Goal: Task Accomplishment & Management: Manage account settings

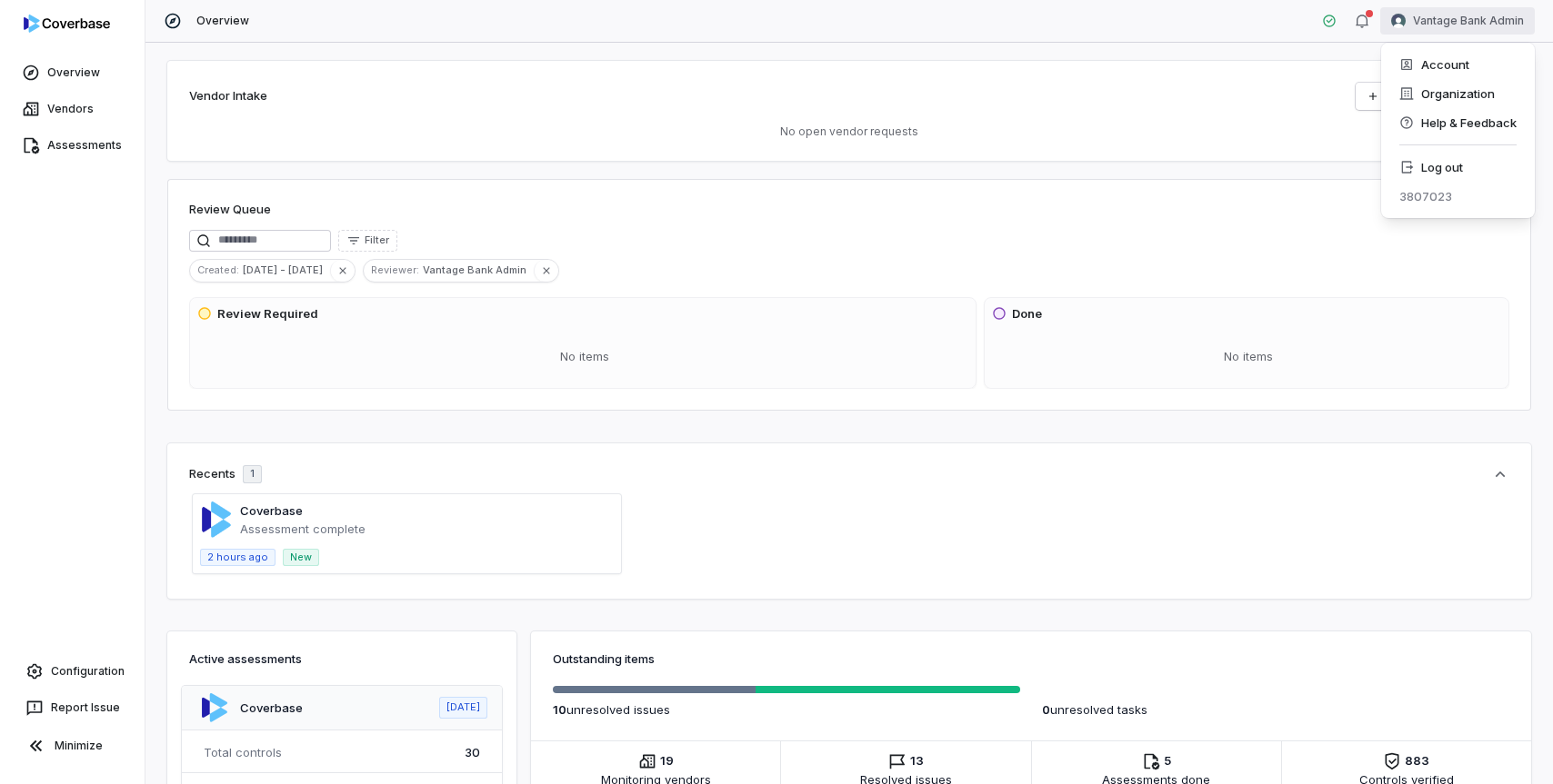
click at [1475, 20] on html "Overview Vendors Assessments Configuration Report Issue Minimize Overview Vanta…" at bounding box center [776, 392] width 1553 height 784
click at [1456, 162] on div "Log out" at bounding box center [1457, 168] width 139 height 29
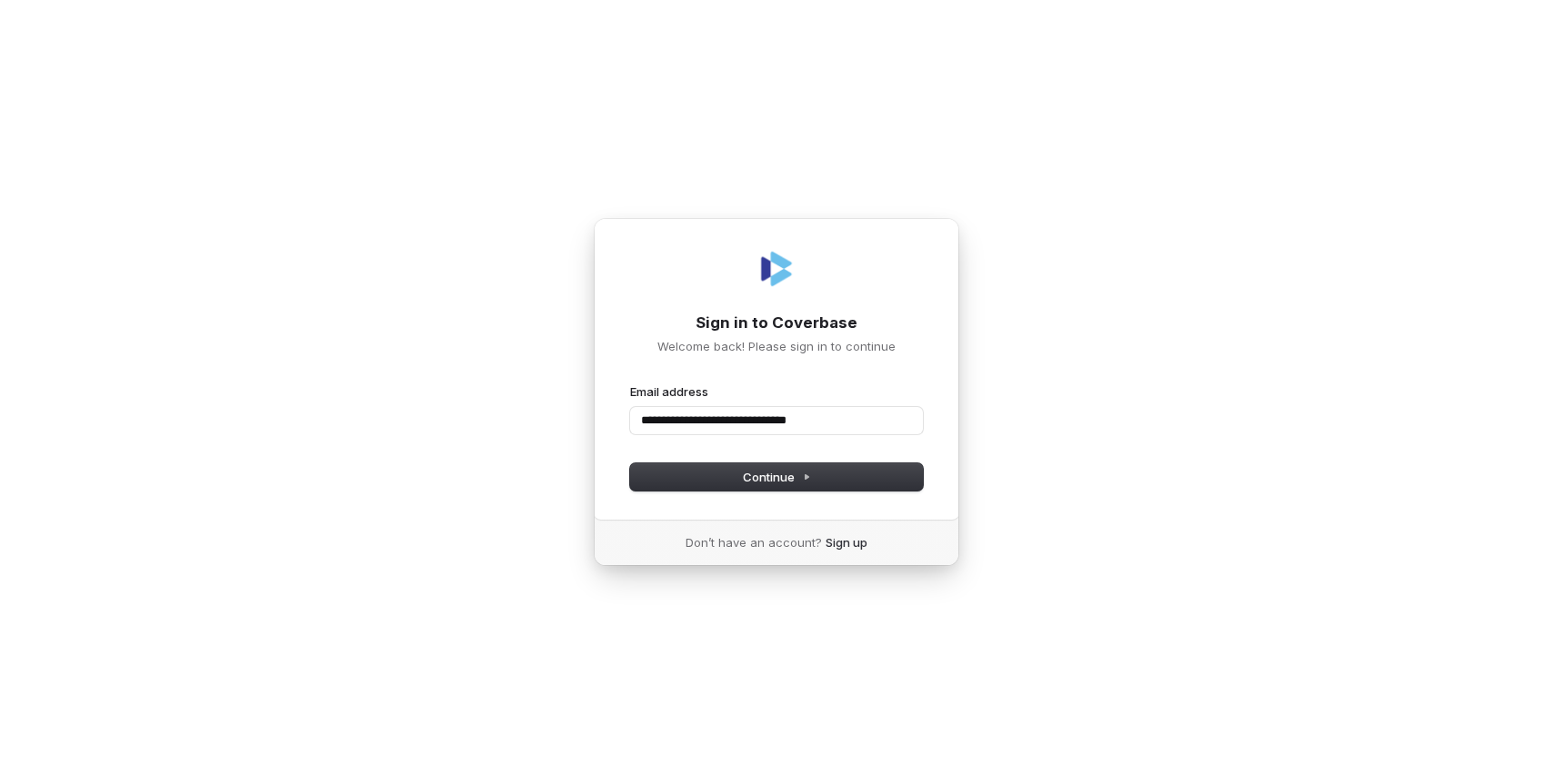
type input "**********"
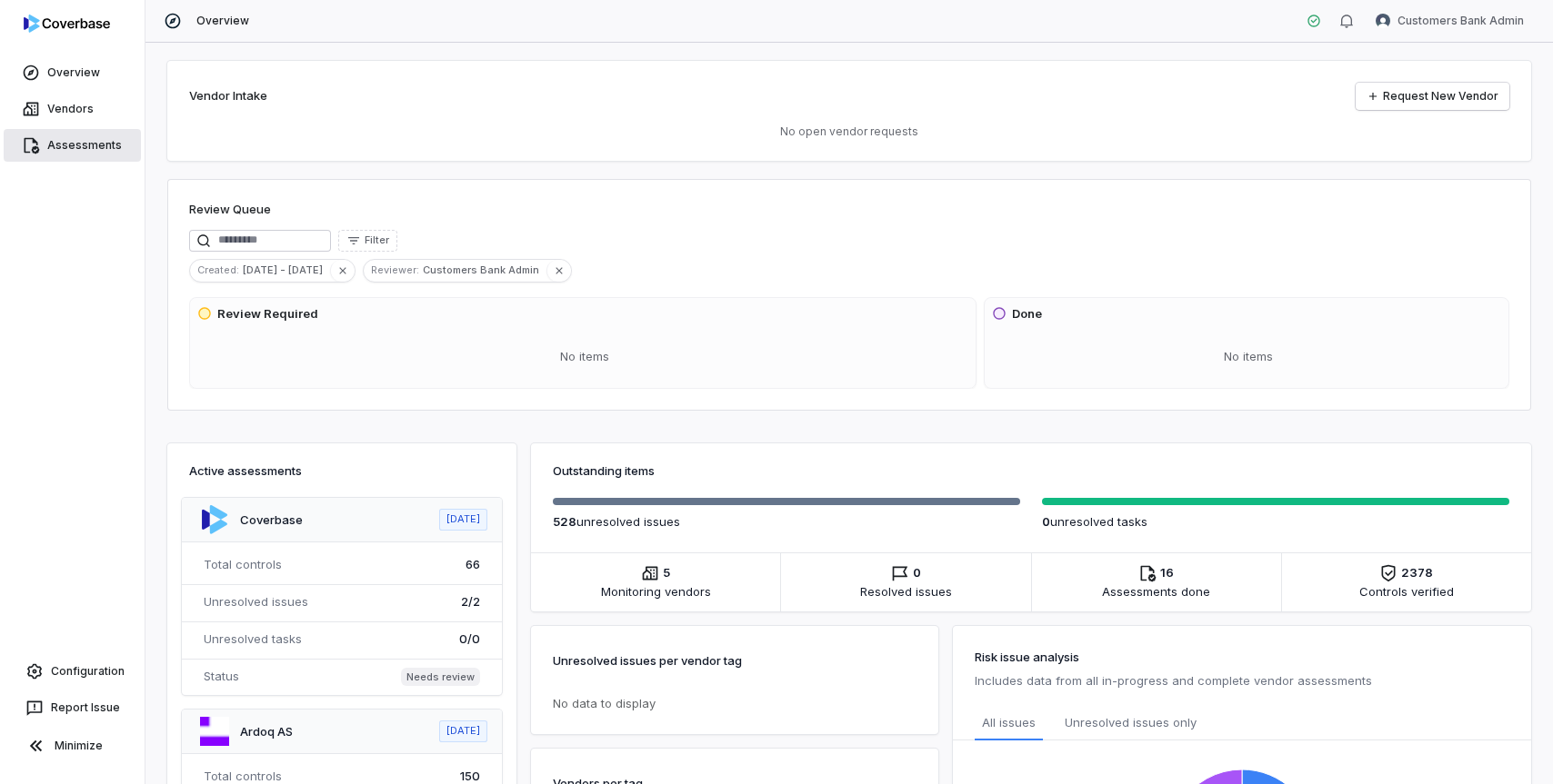
click at [90, 143] on link "Assessments" at bounding box center [72, 145] width 138 height 33
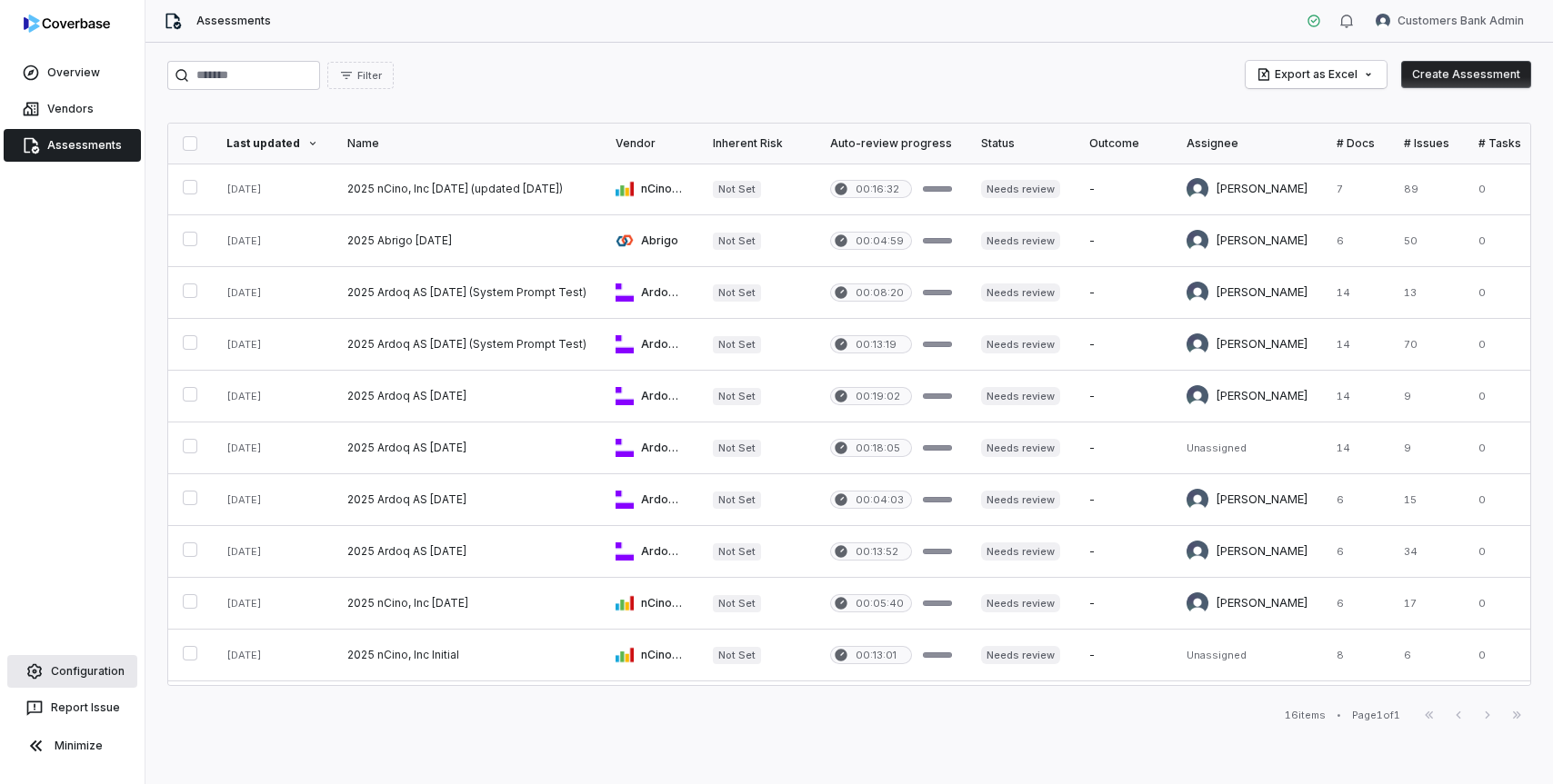
click at [70, 672] on link "Configuration" at bounding box center [71, 672] width 130 height 33
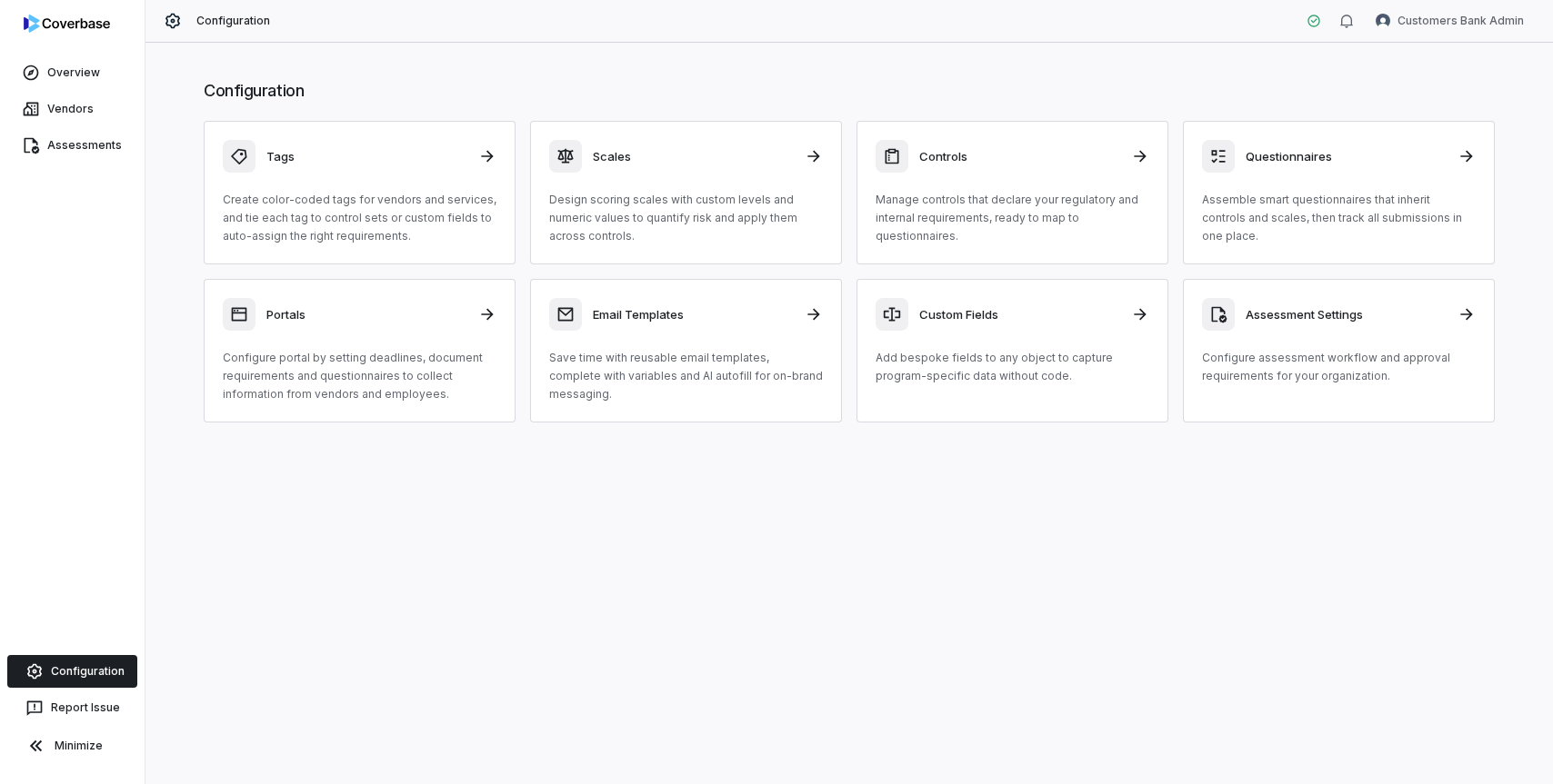
click at [730, 531] on div "Configuration Tags Create color-coded tags for vendors and services, and tie ea…" at bounding box center [849, 413] width 1408 height 742
click at [1241, 341] on div "Assessment Settings Configure assessment workflow and approval requirements for…" at bounding box center [1338, 341] width 274 height 87
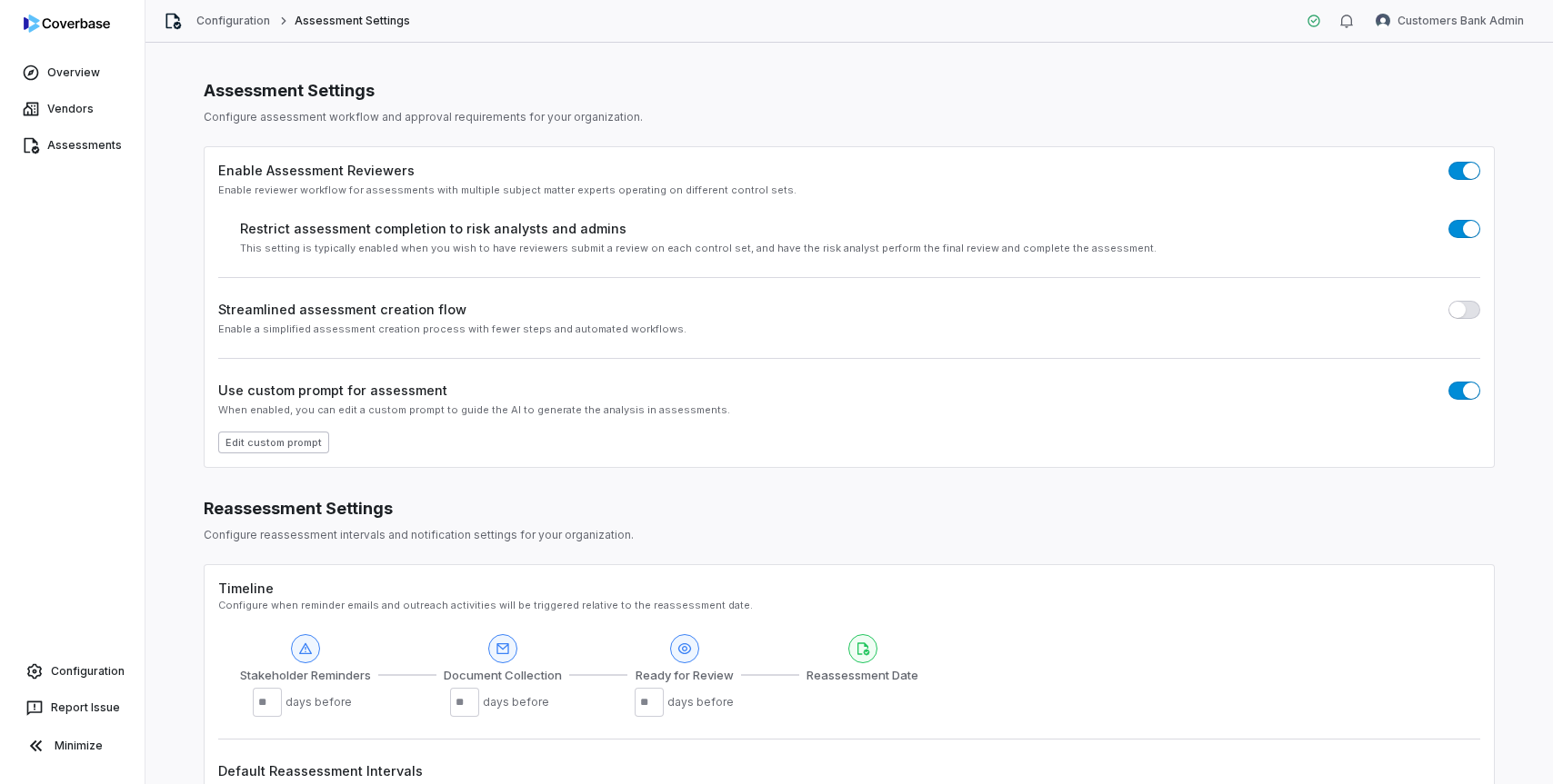
click at [285, 441] on button "Edit custom prompt" at bounding box center [274, 443] width 111 height 21
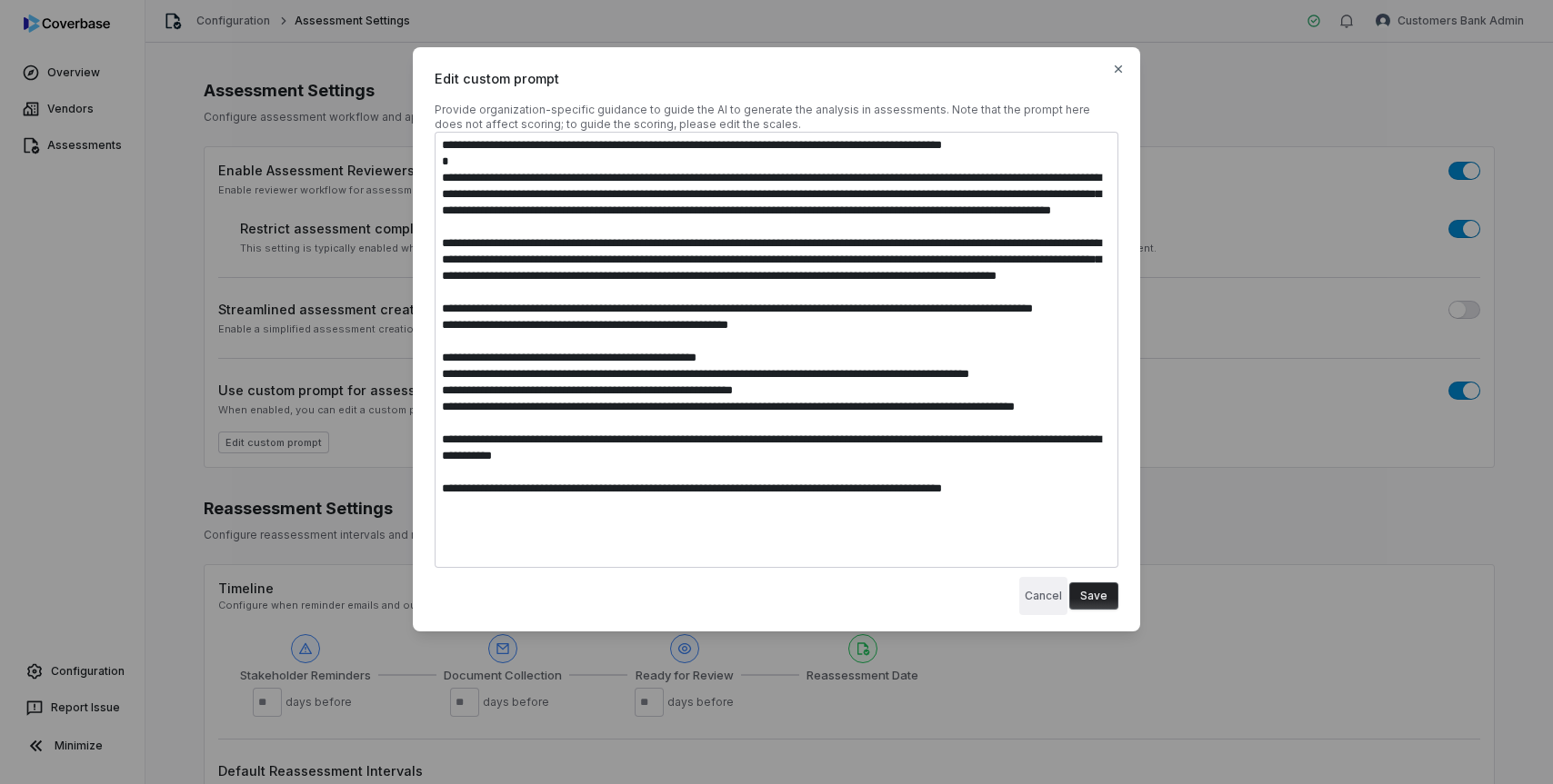
click at [1046, 601] on button "Cancel" at bounding box center [1043, 596] width 48 height 38
type textarea "*"
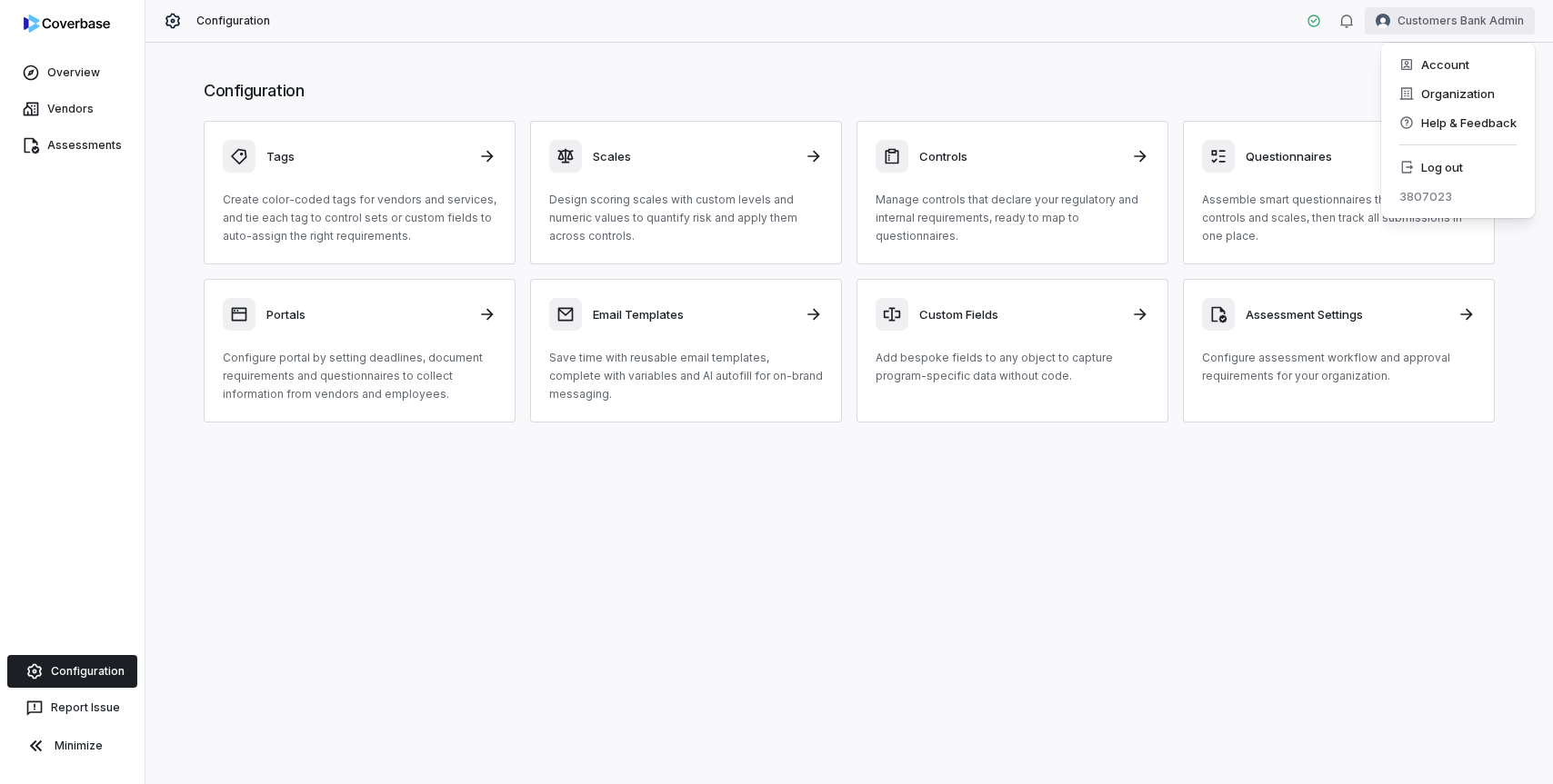
click at [1419, 22] on html "Overview Vendors Assessments Configuration Report Issue Minimize Configuration …" at bounding box center [776, 392] width 1553 height 784
click at [1441, 172] on div "Log out" at bounding box center [1457, 168] width 139 height 29
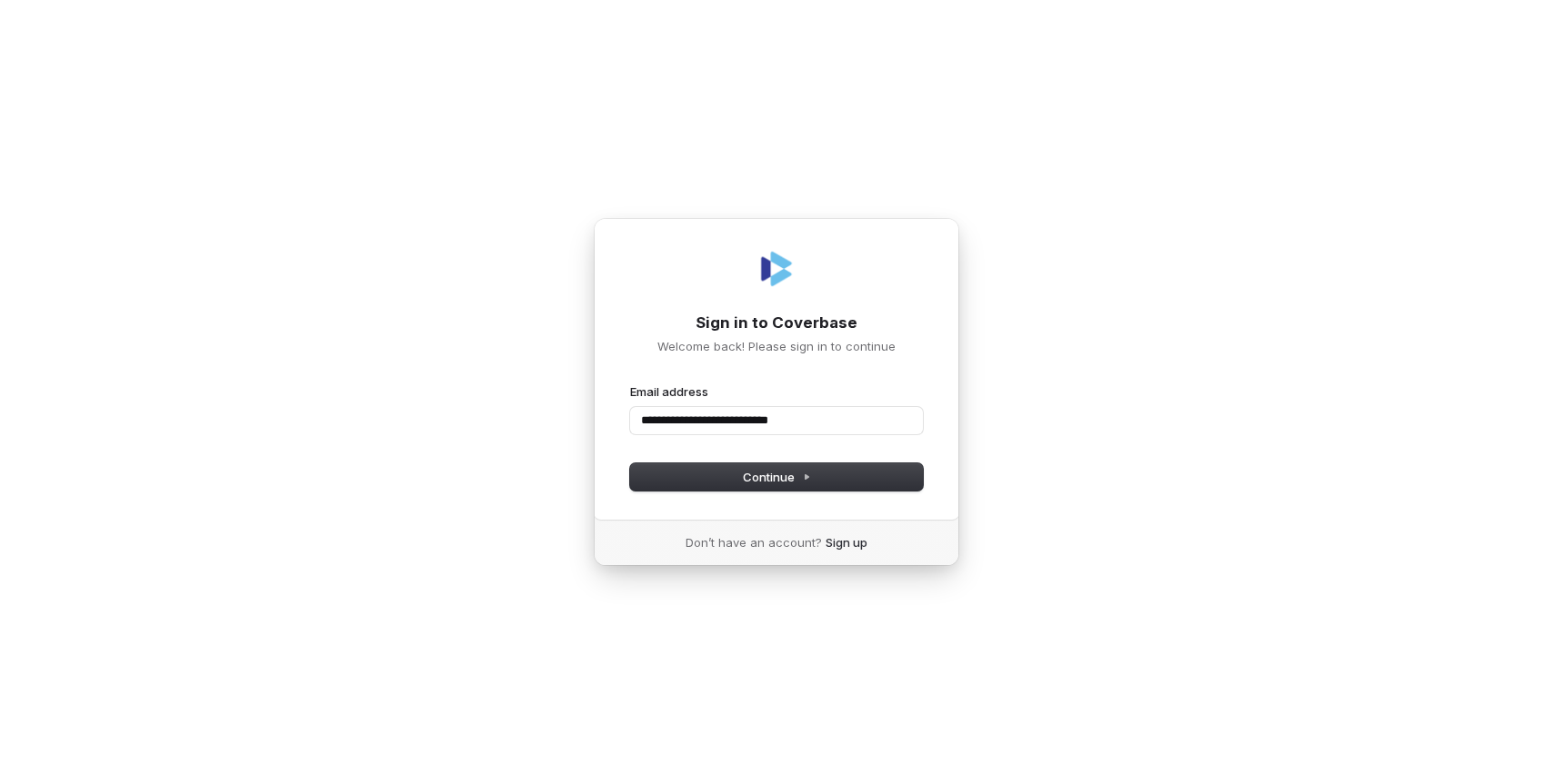
type input "**********"
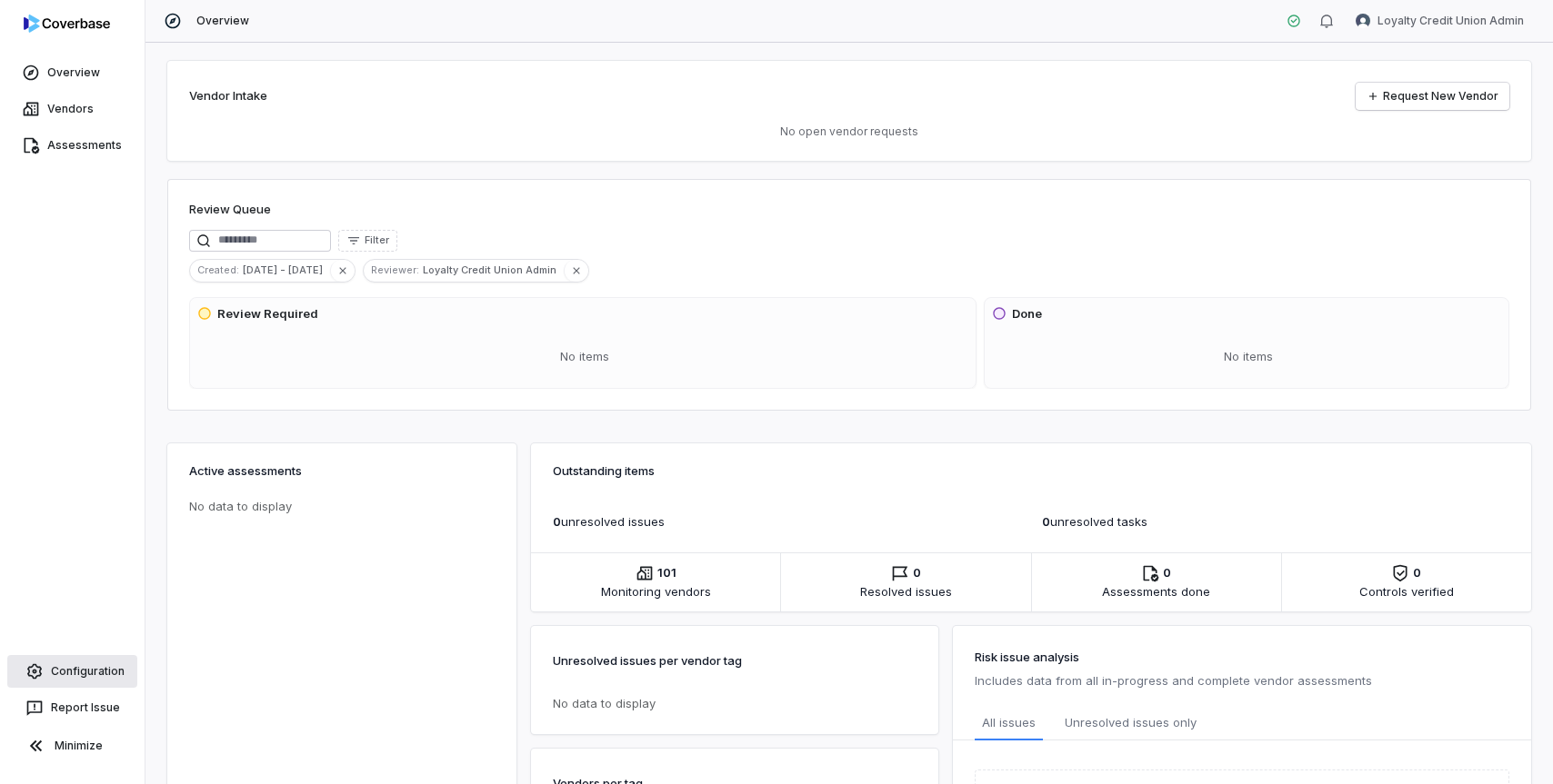
click at [80, 675] on link "Configuration" at bounding box center [71, 672] width 130 height 33
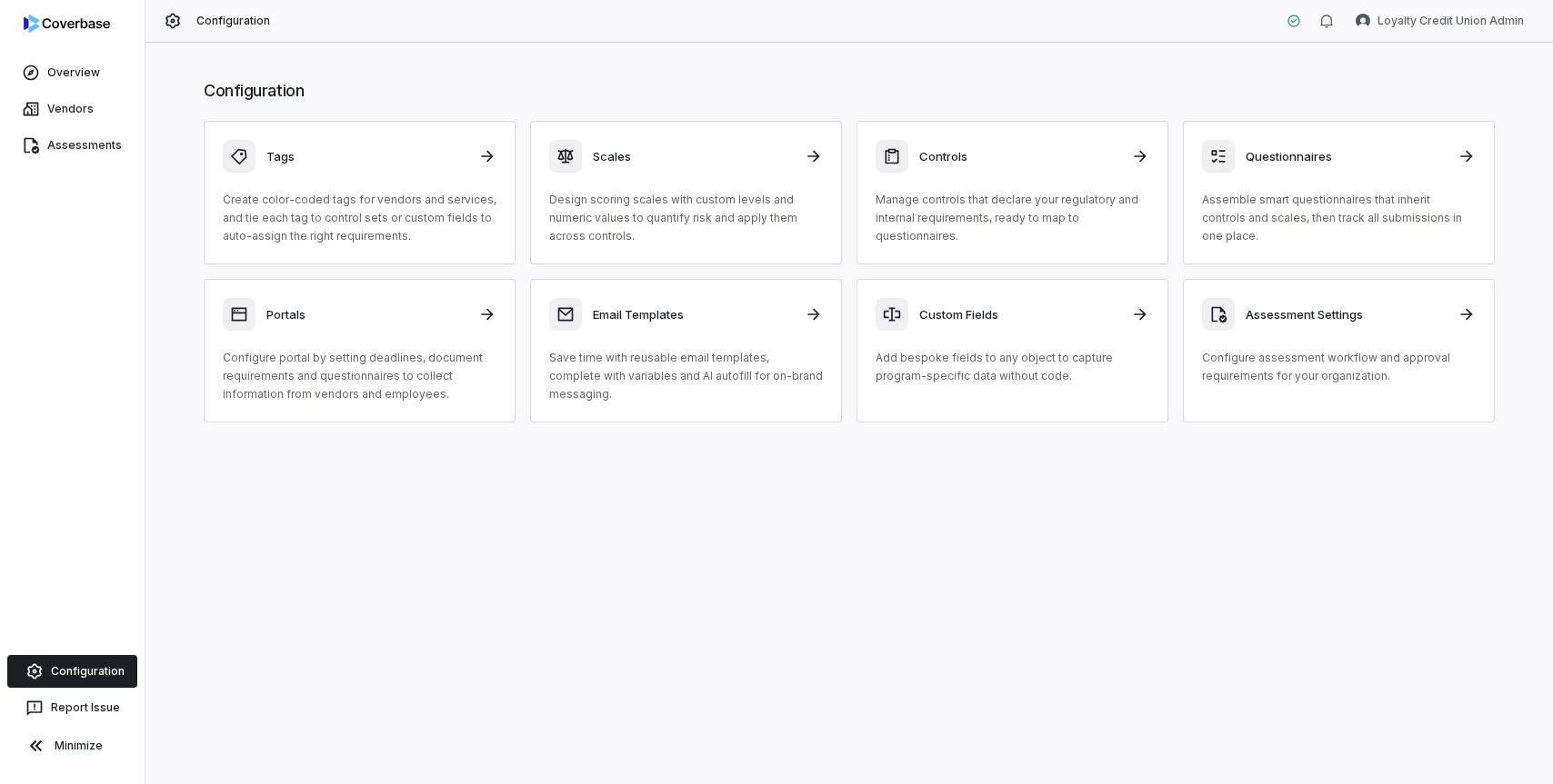
click at [489, 535] on div "Configuration Tags Create color-coded tags for vendors and services, and tie ea…" at bounding box center [849, 413] width 1408 height 742
click at [1266, 395] on link "Assessment Settings Configure assessment workflow and approval requirements for…" at bounding box center [1339, 350] width 312 height 143
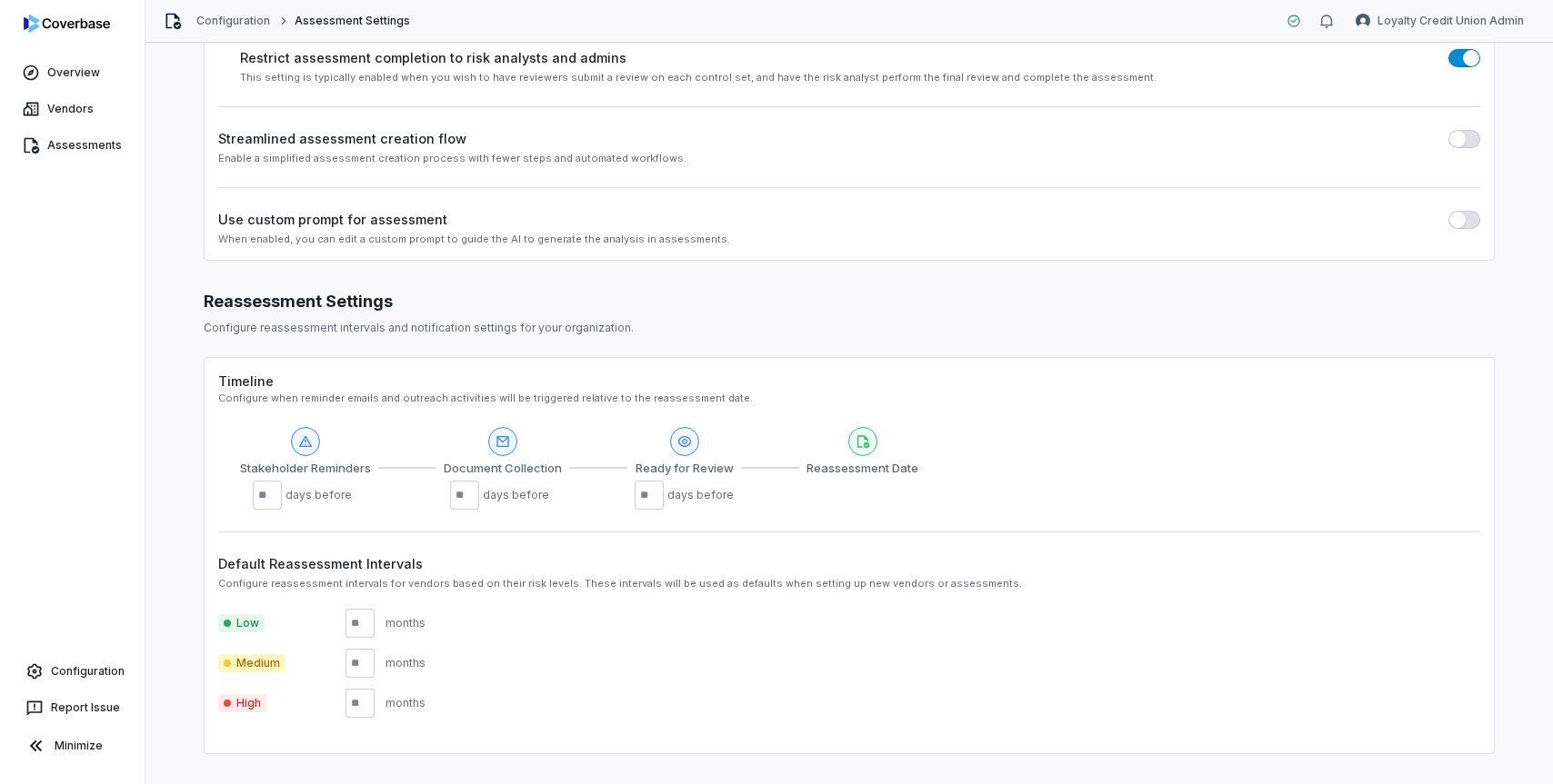
scroll to position [216, 0]
